Goal: Task Accomplishment & Management: Complete application form

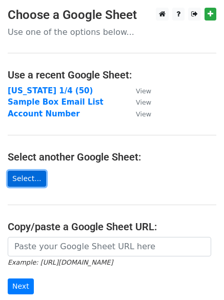
click at [29, 176] on link "Select..." at bounding box center [27, 179] width 38 height 16
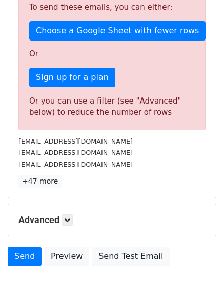
scroll to position [360, 0]
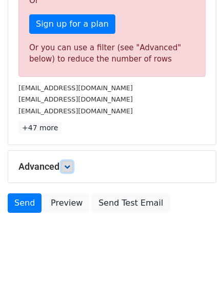
click at [67, 171] on link at bounding box center [66, 166] width 11 height 11
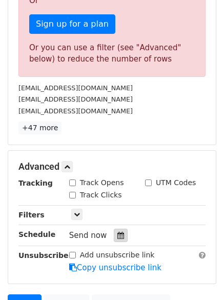
click at [117, 238] on icon at bounding box center [120, 234] width 7 height 7
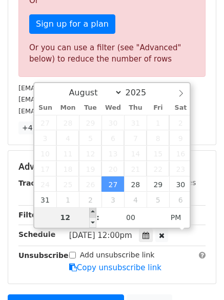
type input "[DATE] 13:00"
type input "01"
click at [92, 214] on span at bounding box center [92, 212] width 7 height 10
type input "[DATE] 12:00"
type input "12"
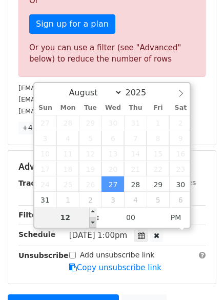
click at [92, 218] on span at bounding box center [92, 222] width 7 height 10
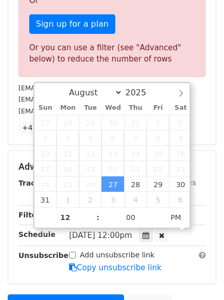
click at [97, 219] on span ":" at bounding box center [97, 217] width 3 height 20
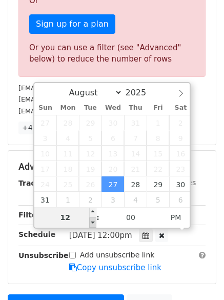
type input "[DATE] 11:00"
type input "11"
click at [91, 224] on span at bounding box center [92, 222] width 7 height 10
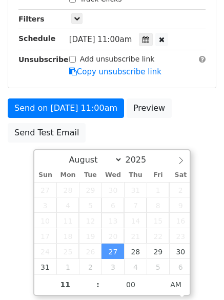
click at [120, 220] on span "13" at bounding box center [112, 219] width 23 height 15
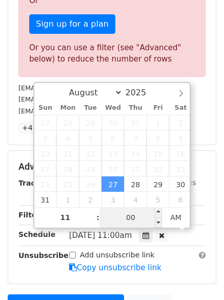
click at [136, 223] on input "00" at bounding box center [130, 217] width 62 height 20
type input "[DATE] 11:05"
type input "05"
click at [157, 212] on span at bounding box center [158, 212] width 7 height 10
type input "[DATE] 11:10"
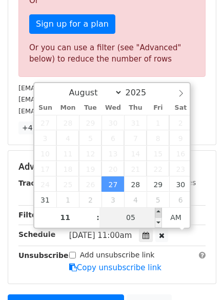
type input "10"
click at [157, 212] on span at bounding box center [158, 212] width 7 height 10
type input "[DATE] 11:15"
type input "15"
click at [157, 212] on span at bounding box center [158, 212] width 7 height 10
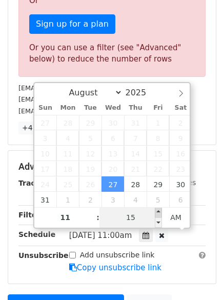
type input "[DATE] 11:20"
type input "20"
click at [157, 212] on span at bounding box center [158, 212] width 7 height 10
type input "[DATE] 11:25"
type input "25"
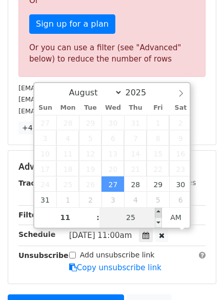
click at [157, 212] on span at bounding box center [158, 212] width 7 height 10
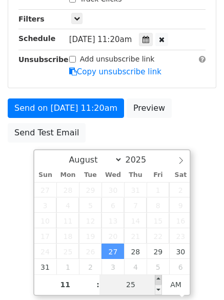
click at [157, 212] on span "8" at bounding box center [157, 204] width 23 height 15
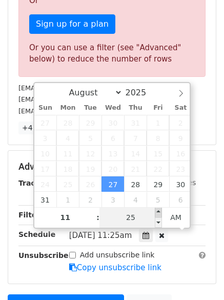
type input "[DATE] 11:30"
type input "30"
click at [156, 212] on span at bounding box center [158, 212] width 7 height 10
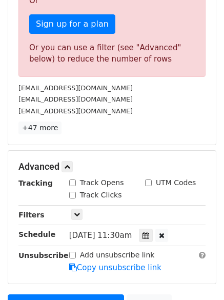
click at [207, 146] on form "Variables Copy/paste... {{First Name}} {{Last Name}} {{Email}} {{City}} {{State…" at bounding box center [112, 39] width 208 height 608
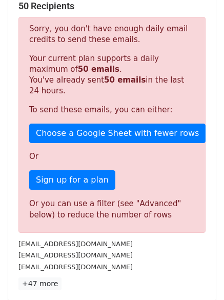
scroll to position [463, 0]
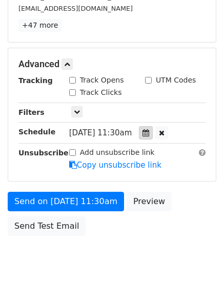
click at [153, 134] on div at bounding box center [146, 132] width 14 height 13
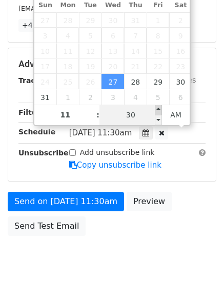
type input "[DATE] 11:35"
type input "35"
click at [157, 108] on span at bounding box center [158, 109] width 7 height 10
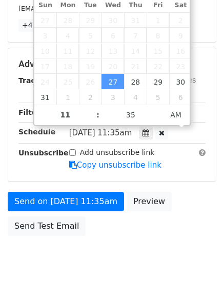
click at [204, 120] on div "Tracking Track Opens UTM Codes Track Clicks Filters Only include spreadsheet ro…" at bounding box center [111, 123] width 187 height 96
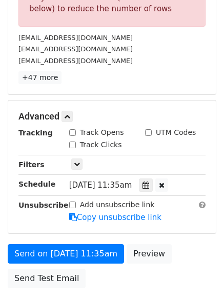
scroll to position [412, 0]
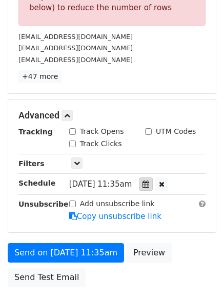
click at [149, 183] on icon at bounding box center [145, 183] width 7 height 7
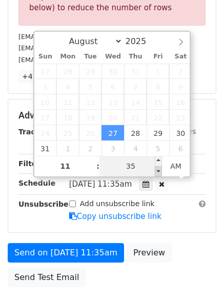
type input "[DATE] 11:30"
type input "30"
click at [158, 170] on span at bounding box center [158, 171] width 7 height 10
type input "[DATE] 11:25"
click at [158, 170] on div "August September October November [DATE] Sun Mon Tue Wed Thu Fri Sat 27 28 29 3…" at bounding box center [112, 104] width 158 height 146
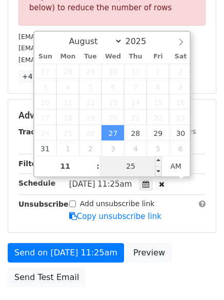
click at [145, 171] on input "25" at bounding box center [130, 166] width 62 height 20
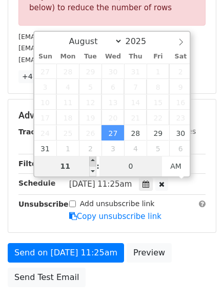
type input "00"
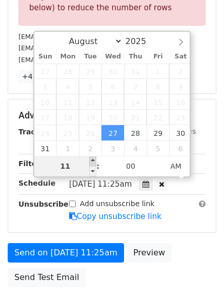
type input "[DATE] 12:00"
type input "12"
click at [96, 159] on span at bounding box center [92, 161] width 7 height 10
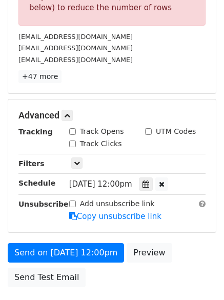
click at [208, 99] on div "Advanced Tracking Track Opens UTM Codes Track Clicks Filters Only include sprea…" at bounding box center [111, 165] width 207 height 133
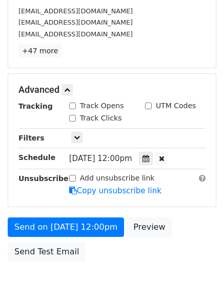
scroll to position [463, 0]
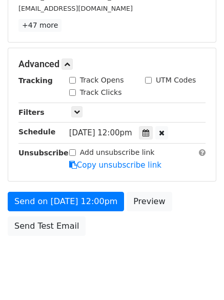
click at [73, 82] on input "Track Opens" at bounding box center [72, 80] width 7 height 7
checkbox input "true"
click at [73, 91] on input "Track Clicks" at bounding box center [72, 92] width 7 height 7
checkbox input "true"
click at [75, 114] on icon at bounding box center [77, 112] width 6 height 6
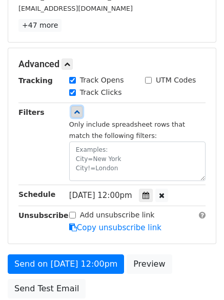
click at [77, 115] on icon at bounding box center [77, 112] width 6 height 6
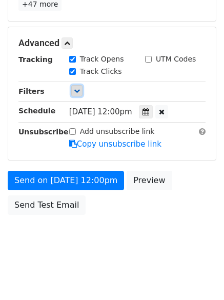
scroll to position [485, 0]
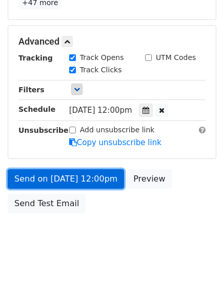
click at [99, 180] on link "Send on [DATE] 12:00pm" at bounding box center [66, 178] width 116 height 19
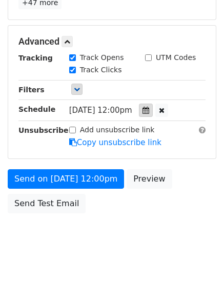
click at [153, 110] on div at bounding box center [146, 109] width 14 height 13
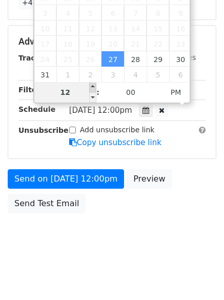
type input "[DATE] 13:00"
type input "01"
click at [93, 87] on span at bounding box center [92, 87] width 7 height 10
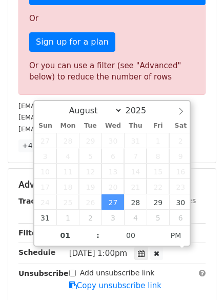
scroll to position [434, 0]
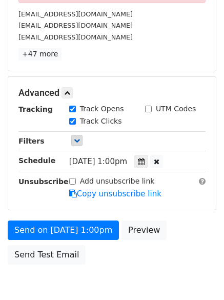
click at [159, 158] on icon at bounding box center [157, 161] width 6 height 7
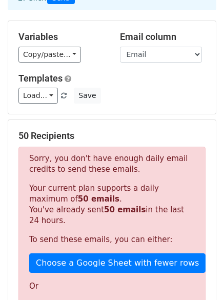
scroll to position [102, 0]
